Goal: Information Seeking & Learning: Learn about a topic

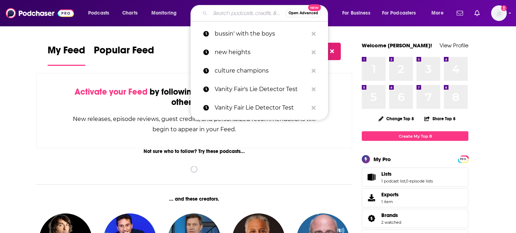
click at [223, 17] on input "Search podcasts, credits, & more..." at bounding box center [247, 12] width 75 height 11
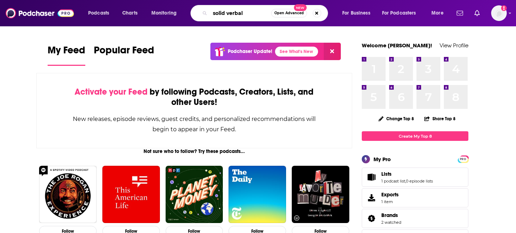
type input "solid verbal"
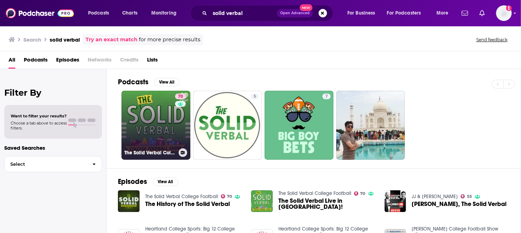
click at [157, 105] on link "70 The Solid Verbal College Football" at bounding box center [156, 125] width 69 height 69
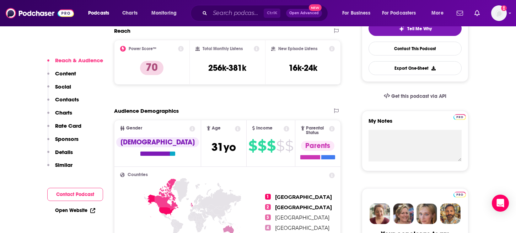
scroll to position [249, 0]
